Goal: Navigation & Orientation: Find specific page/section

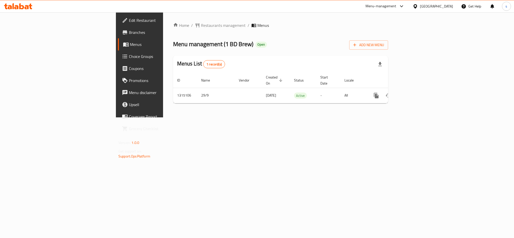
click at [447, 8] on div "[GEOGRAPHIC_DATA]" at bounding box center [436, 7] width 33 height 6
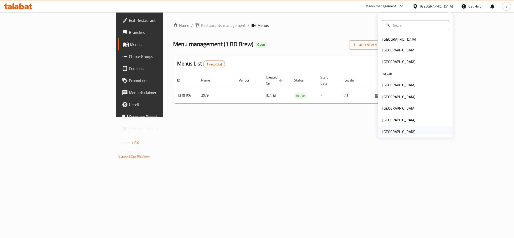
click at [401, 130] on div "[GEOGRAPHIC_DATA]" at bounding box center [398, 132] width 33 height 6
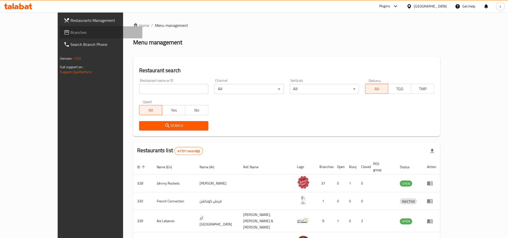
click at [71, 33] on span "Branches" at bounding box center [105, 32] width 68 height 6
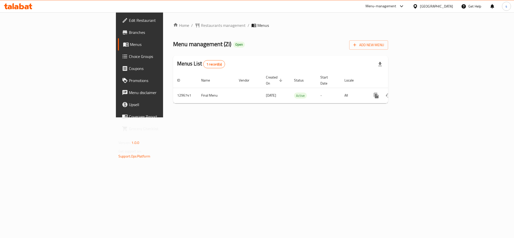
click at [437, 5] on div "[GEOGRAPHIC_DATA]" at bounding box center [436, 7] width 33 height 6
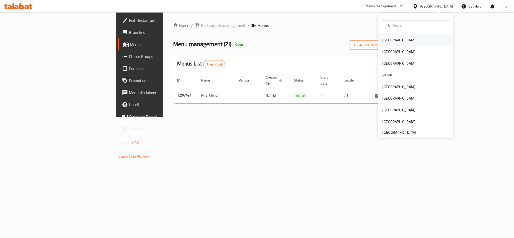
click at [389, 41] on div "[GEOGRAPHIC_DATA]" at bounding box center [398, 40] width 41 height 12
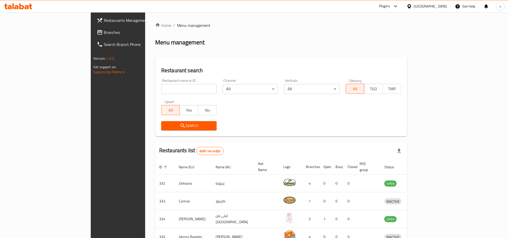
click at [443, 7] on div "[GEOGRAPHIC_DATA]" at bounding box center [430, 7] width 33 height 6
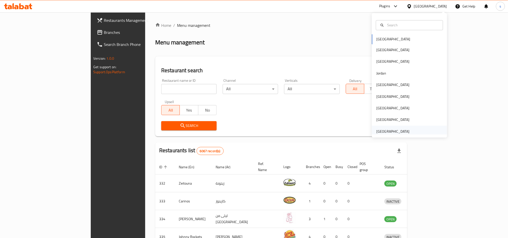
click at [392, 130] on div "[GEOGRAPHIC_DATA]" at bounding box center [393, 132] width 33 height 6
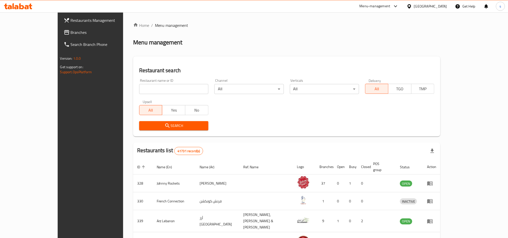
click at [71, 34] on span "Branches" at bounding box center [105, 32] width 68 height 6
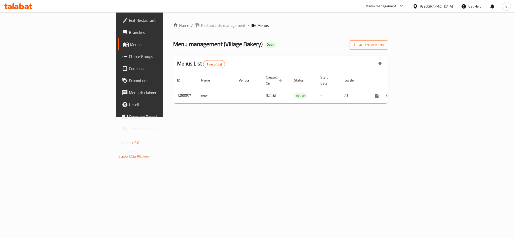
click at [435, 8] on div "[GEOGRAPHIC_DATA]" at bounding box center [436, 7] width 33 height 6
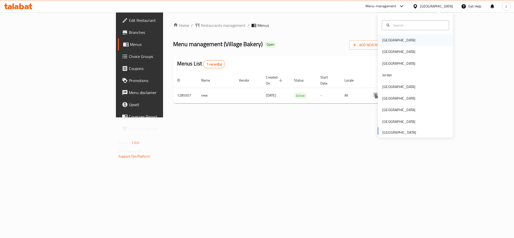
click at [393, 41] on div "[GEOGRAPHIC_DATA]" at bounding box center [415, 40] width 75 height 12
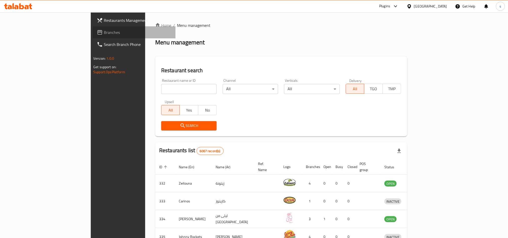
click at [104, 33] on span "Branches" at bounding box center [138, 32] width 68 height 6
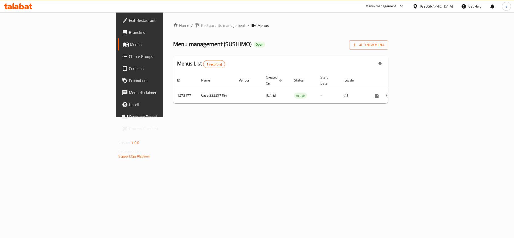
click at [450, 7] on div "[GEOGRAPHIC_DATA]" at bounding box center [436, 7] width 33 height 6
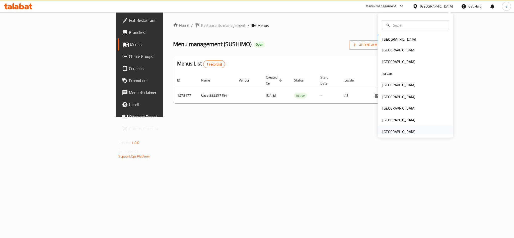
click at [389, 133] on div "[GEOGRAPHIC_DATA]" at bounding box center [398, 132] width 33 height 6
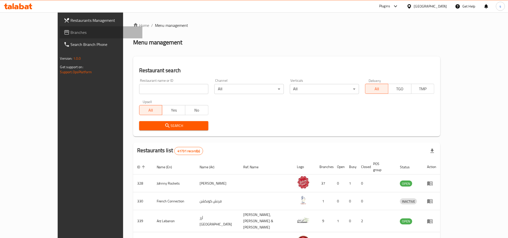
click at [71, 29] on span "Branches" at bounding box center [105, 32] width 68 height 6
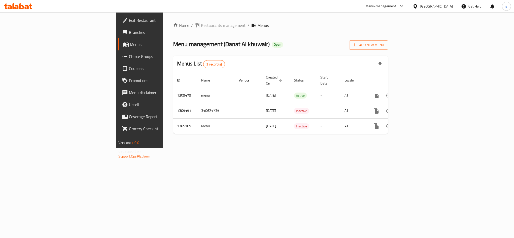
click at [439, 7] on div "[GEOGRAPHIC_DATA]" at bounding box center [436, 7] width 33 height 6
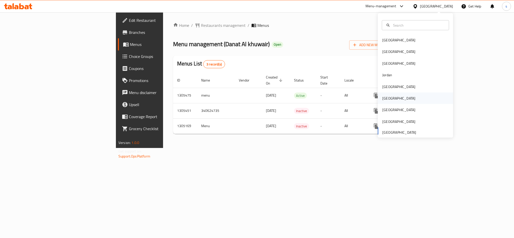
click at [384, 96] on div "[GEOGRAPHIC_DATA]" at bounding box center [398, 99] width 33 height 6
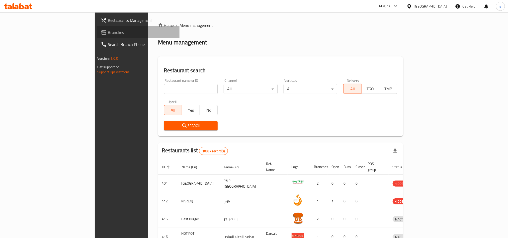
click at [108, 31] on span "Branches" at bounding box center [142, 32] width 68 height 6
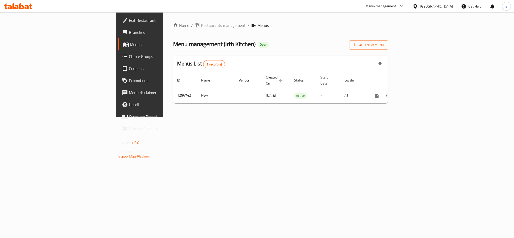
drag, startPoint x: 446, startPoint y: 4, endPoint x: 446, endPoint y: 8, distance: 3.5
click at [446, 4] on div "[GEOGRAPHIC_DATA]" at bounding box center [436, 7] width 33 height 6
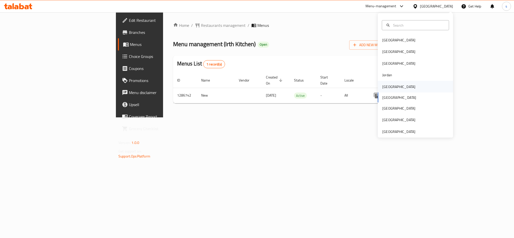
click at [382, 86] on div "[GEOGRAPHIC_DATA]" at bounding box center [398, 87] width 33 height 6
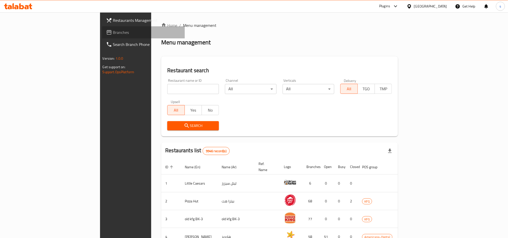
click at [113, 35] on span "Branches" at bounding box center [147, 32] width 68 height 6
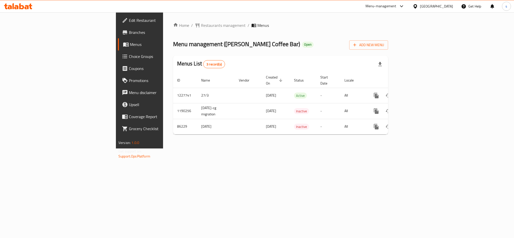
click at [445, 6] on div "[GEOGRAPHIC_DATA]" at bounding box center [436, 7] width 33 height 6
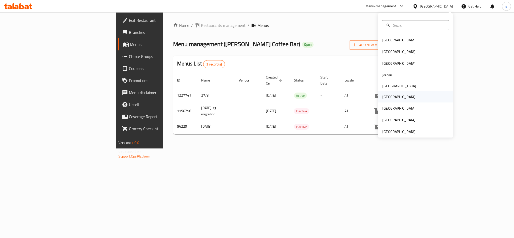
click at [390, 95] on div "[GEOGRAPHIC_DATA]" at bounding box center [415, 97] width 75 height 12
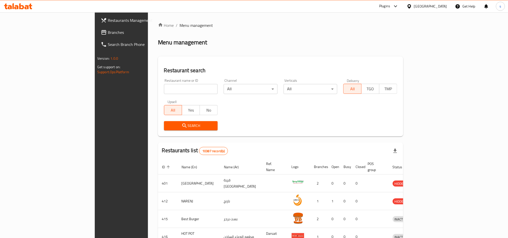
click at [108, 33] on span "Branches" at bounding box center [142, 32] width 68 height 6
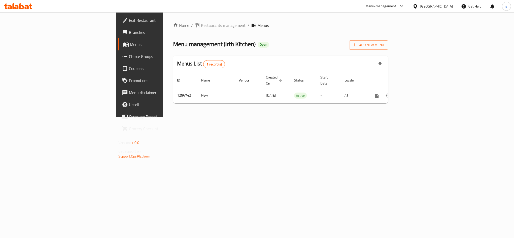
click at [444, 6] on div "[GEOGRAPHIC_DATA]" at bounding box center [436, 7] width 33 height 6
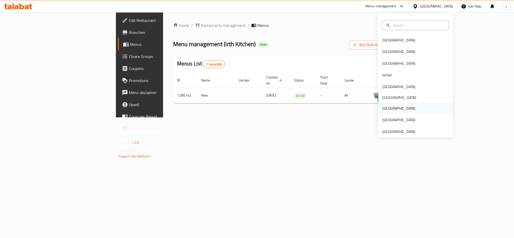
click at [383, 111] on div "[GEOGRAPHIC_DATA]" at bounding box center [398, 109] width 33 height 6
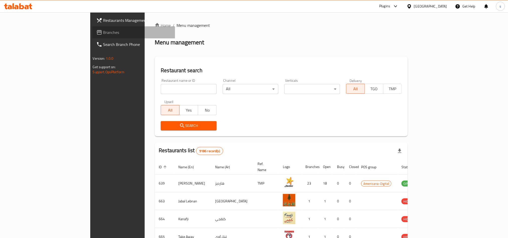
click at [103, 33] on span "Branches" at bounding box center [137, 32] width 68 height 6
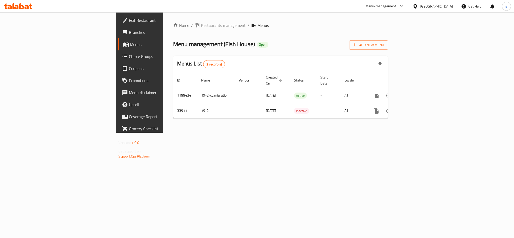
click at [418, 8] on icon at bounding box center [415, 6] width 5 height 5
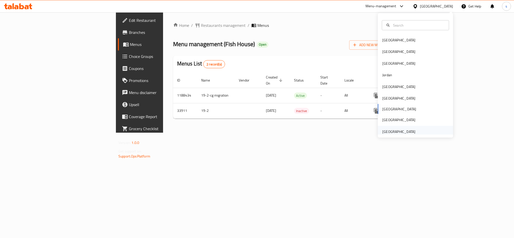
click at [399, 133] on div "[GEOGRAPHIC_DATA]" at bounding box center [398, 132] width 33 height 6
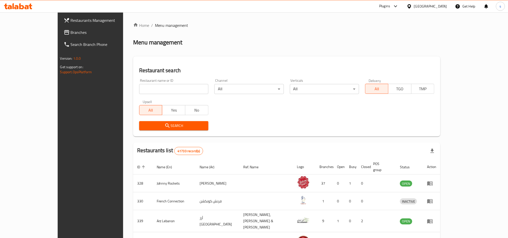
click at [64, 30] on icon at bounding box center [67, 32] width 6 height 6
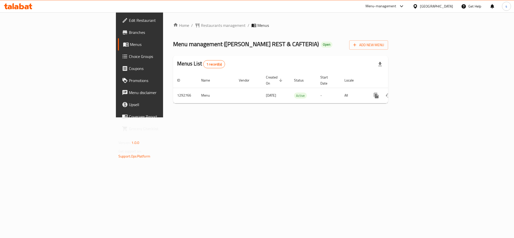
click at [422, 7] on div "[GEOGRAPHIC_DATA]" at bounding box center [436, 7] width 33 height 6
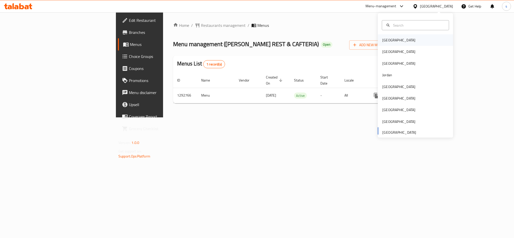
click at [385, 39] on div "[GEOGRAPHIC_DATA]" at bounding box center [398, 40] width 33 height 6
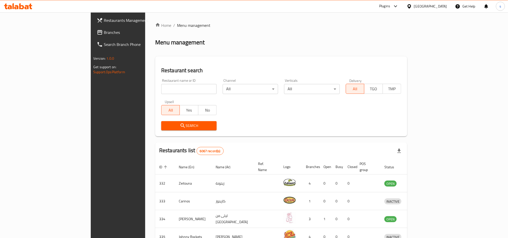
click at [441, 6] on div "[GEOGRAPHIC_DATA]" at bounding box center [430, 7] width 33 height 6
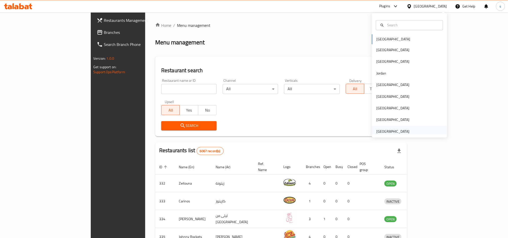
click at [391, 132] on div "[GEOGRAPHIC_DATA]" at bounding box center [393, 132] width 33 height 6
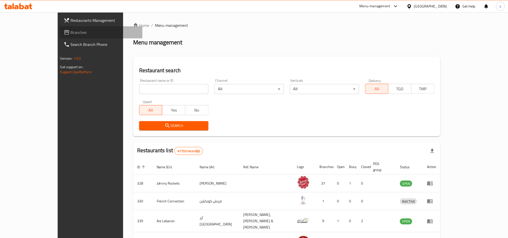
click at [71, 32] on span "Branches" at bounding box center [105, 32] width 68 height 6
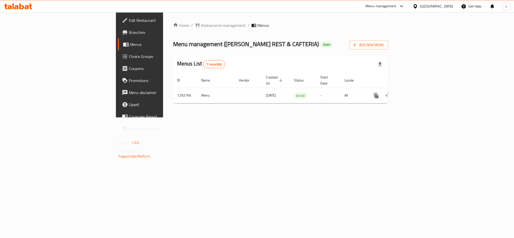
click at [437, 6] on div "[GEOGRAPHIC_DATA]" at bounding box center [436, 7] width 33 height 6
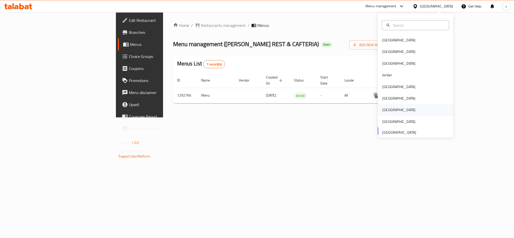
click at [383, 106] on div "[GEOGRAPHIC_DATA]" at bounding box center [398, 110] width 41 height 12
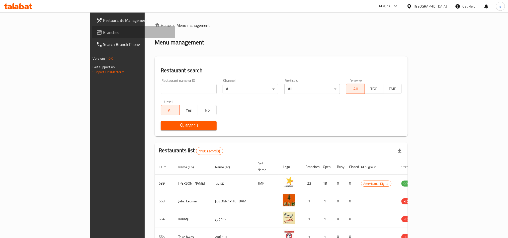
click at [103, 33] on span "Branches" at bounding box center [137, 32] width 68 height 6
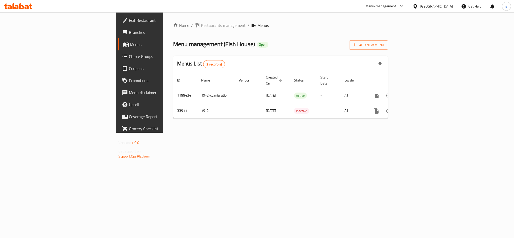
click at [451, 6] on div "[GEOGRAPHIC_DATA]" at bounding box center [436, 7] width 33 height 6
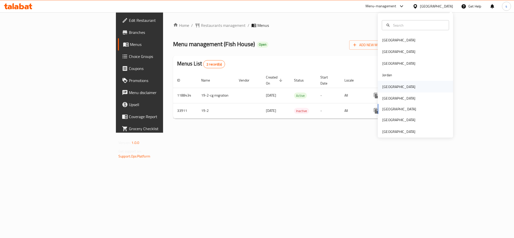
click at [386, 86] on div "[GEOGRAPHIC_DATA]" at bounding box center [398, 87] width 33 height 6
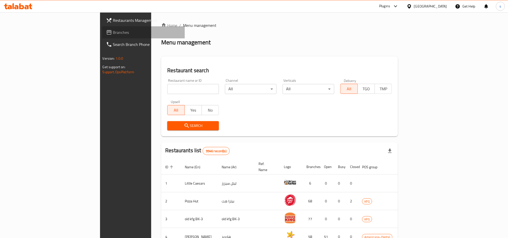
click at [113, 33] on span "Branches" at bounding box center [147, 32] width 68 height 6
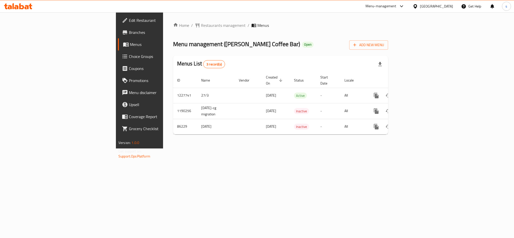
click at [447, 7] on div "[GEOGRAPHIC_DATA]" at bounding box center [436, 7] width 33 height 6
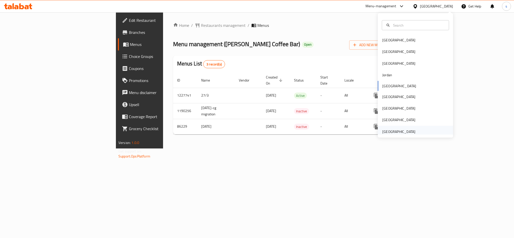
click at [401, 134] on div "[GEOGRAPHIC_DATA]" at bounding box center [398, 132] width 33 height 6
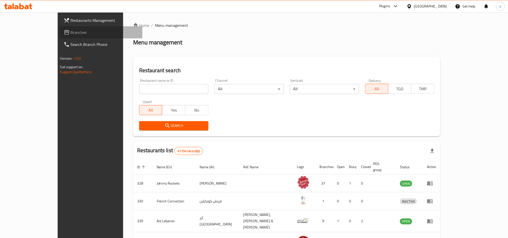
click at [71, 33] on span "Branches" at bounding box center [105, 32] width 68 height 6
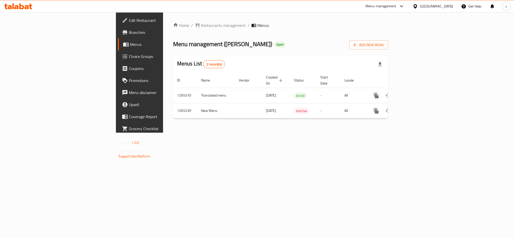
click at [436, 5] on div "[GEOGRAPHIC_DATA]" at bounding box center [436, 7] width 33 height 6
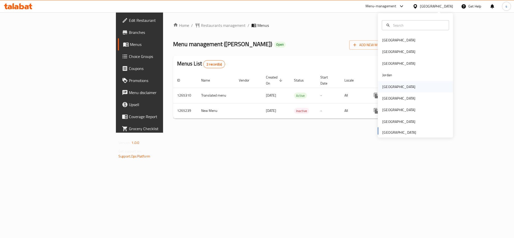
click at [383, 87] on div "[GEOGRAPHIC_DATA]" at bounding box center [398, 87] width 33 height 6
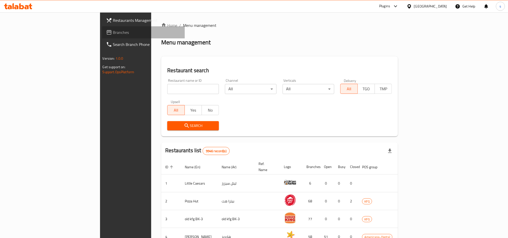
click at [113, 33] on span "Branches" at bounding box center [147, 32] width 68 height 6
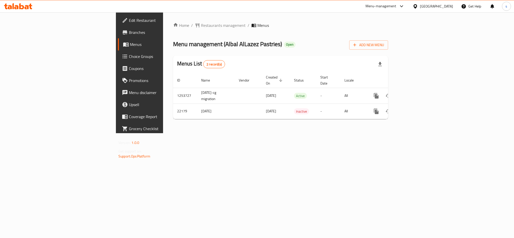
click at [451, 5] on div "[GEOGRAPHIC_DATA]" at bounding box center [436, 7] width 33 height 6
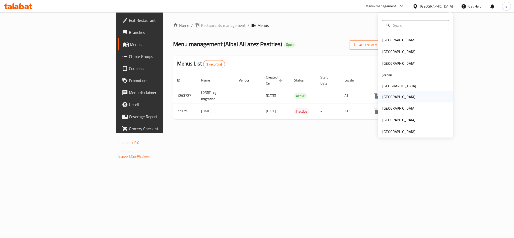
click at [382, 99] on div "Oman" at bounding box center [398, 97] width 33 height 6
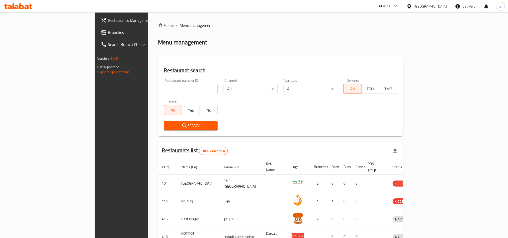
click at [108, 32] on span "Branches" at bounding box center [142, 32] width 68 height 6
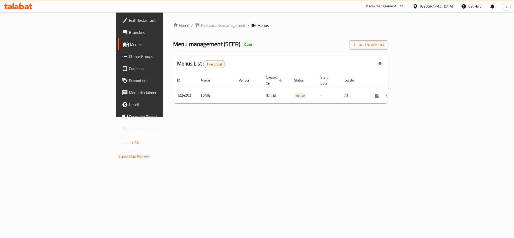
click at [449, 7] on div "[GEOGRAPHIC_DATA]" at bounding box center [436, 7] width 33 height 6
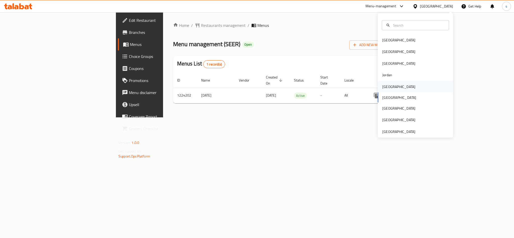
click at [384, 85] on div "[GEOGRAPHIC_DATA]" at bounding box center [398, 87] width 33 height 6
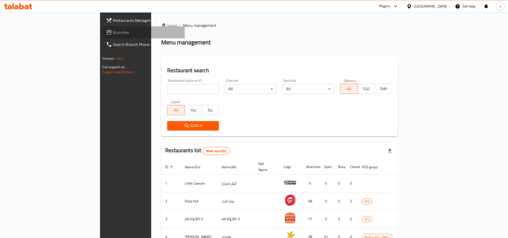
click at [113, 33] on span "Branches" at bounding box center [147, 32] width 68 height 6
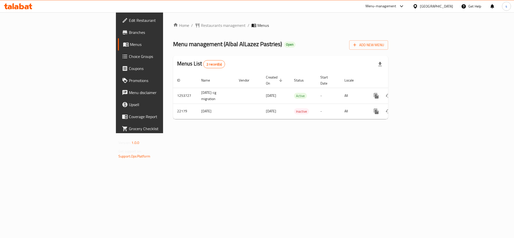
click at [442, 6] on div "[GEOGRAPHIC_DATA]" at bounding box center [436, 7] width 33 height 6
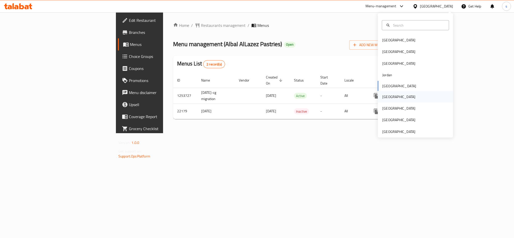
click at [378, 96] on div "[GEOGRAPHIC_DATA]" at bounding box center [398, 97] width 41 height 12
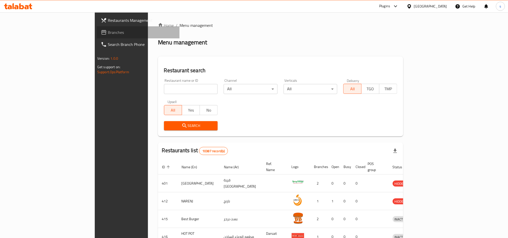
click at [108, 35] on span "Branches" at bounding box center [142, 32] width 68 height 6
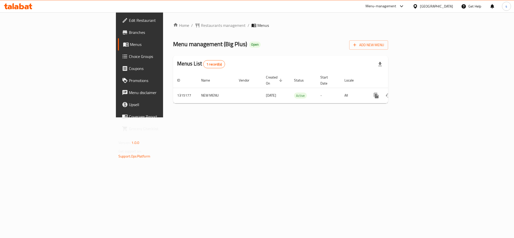
click at [449, 7] on div "[GEOGRAPHIC_DATA]" at bounding box center [436, 7] width 33 height 6
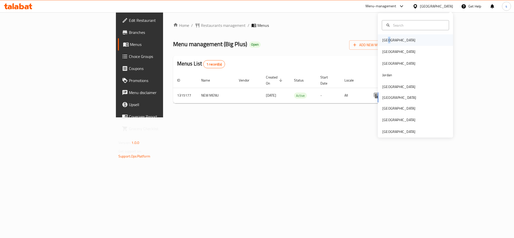
click at [383, 39] on div "[GEOGRAPHIC_DATA]" at bounding box center [398, 40] width 33 height 6
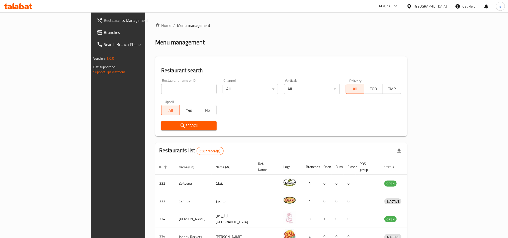
click at [414, 5] on div at bounding box center [410, 7] width 7 height 6
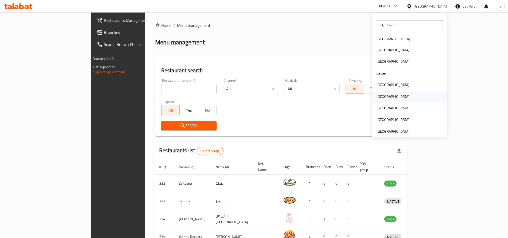
click at [377, 96] on div "Oman" at bounding box center [393, 97] width 33 height 6
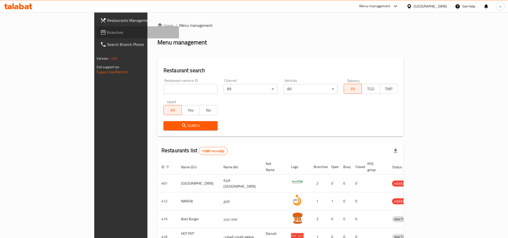
click at [107, 34] on span "Branches" at bounding box center [141, 32] width 68 height 6
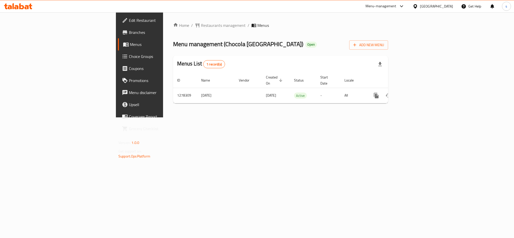
click at [450, 5] on div "[GEOGRAPHIC_DATA]" at bounding box center [436, 7] width 33 height 6
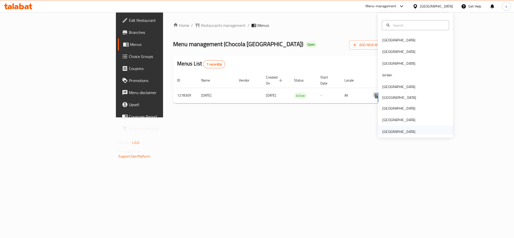
click at [405, 132] on div "[GEOGRAPHIC_DATA]" at bounding box center [398, 132] width 33 height 6
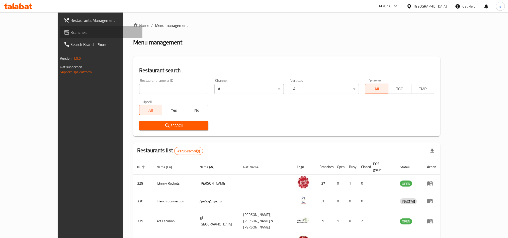
click at [71, 34] on span "Branches" at bounding box center [105, 32] width 68 height 6
